Goal: Browse casually: Explore the website without a specific task or goal

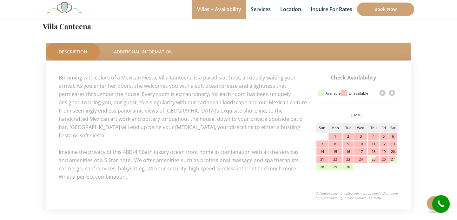
scroll to position [278, 0]
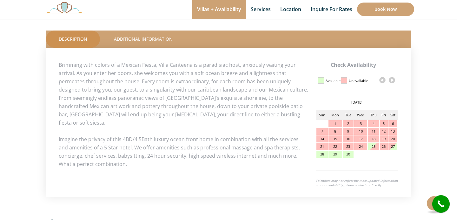
click at [392, 80] on link at bounding box center [392, 80] width 10 height 10
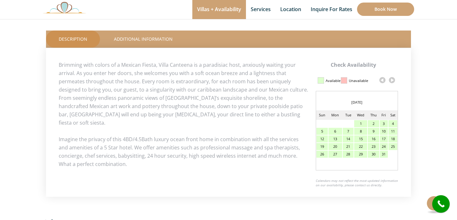
click at [392, 80] on link at bounding box center [392, 80] width 10 height 10
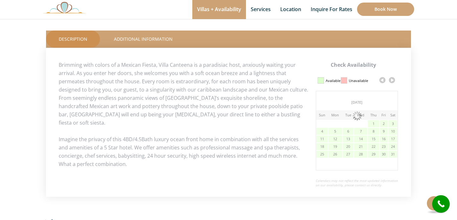
click at [392, 80] on link at bounding box center [392, 80] width 10 height 10
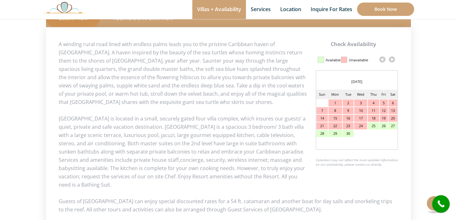
scroll to position [310, 0]
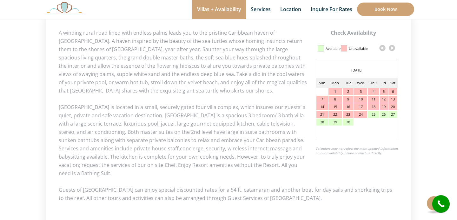
click at [392, 48] on link at bounding box center [392, 48] width 10 height 10
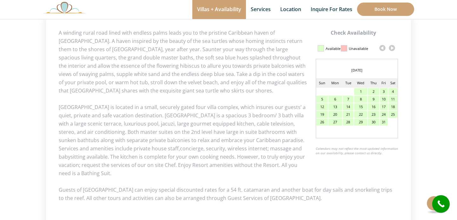
click at [392, 48] on link at bounding box center [392, 48] width 10 height 10
